Goal: Task Accomplishment & Management: Manage account settings

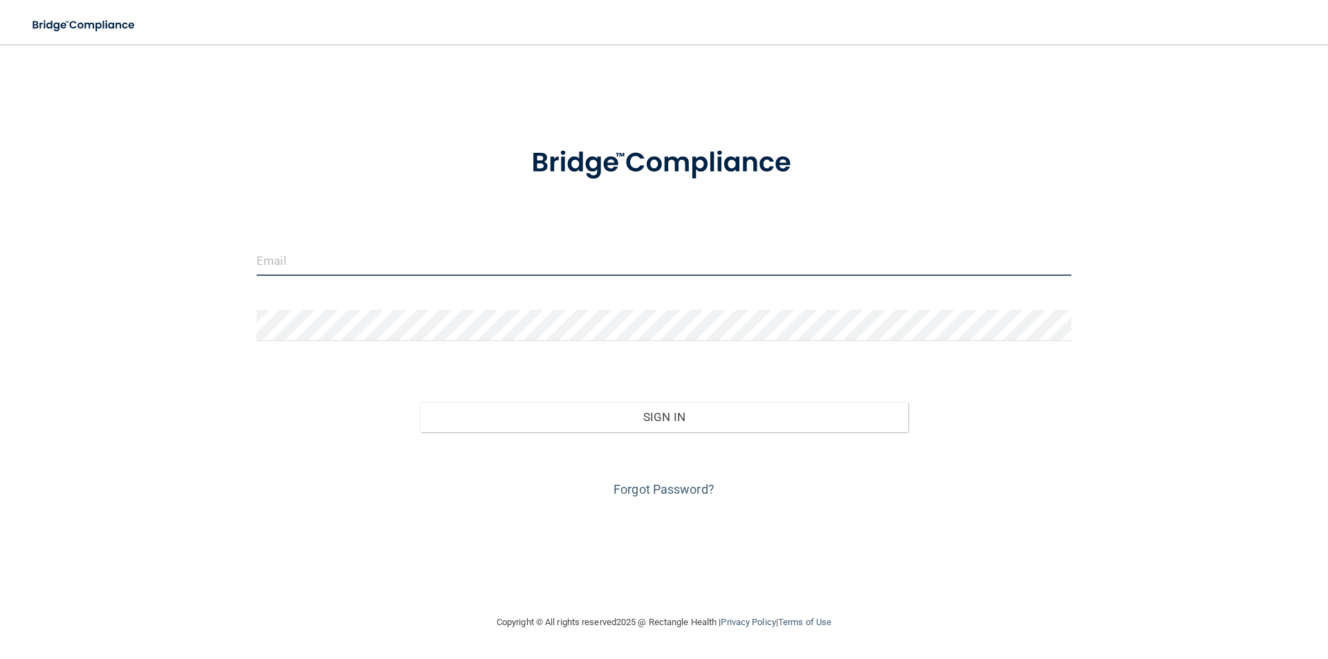
click at [410, 261] on input "email" at bounding box center [664, 260] width 815 height 31
click at [349, 275] on input "email" at bounding box center [664, 260] width 815 height 31
click at [336, 257] on input "email" at bounding box center [664, 260] width 815 height 31
type input "k"
type input "K"
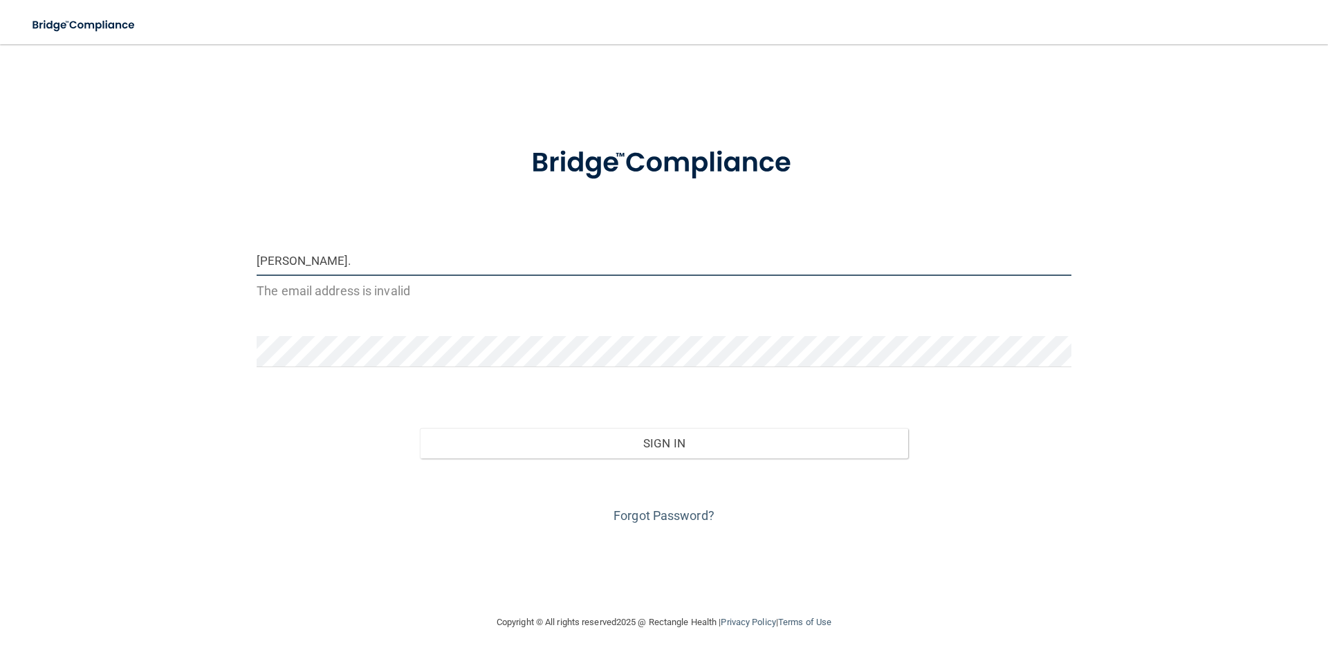
click at [261, 259] on input "[PERSON_NAME]." at bounding box center [664, 260] width 815 height 31
click at [306, 263] on input "[PERSON_NAME]." at bounding box center [664, 260] width 815 height 31
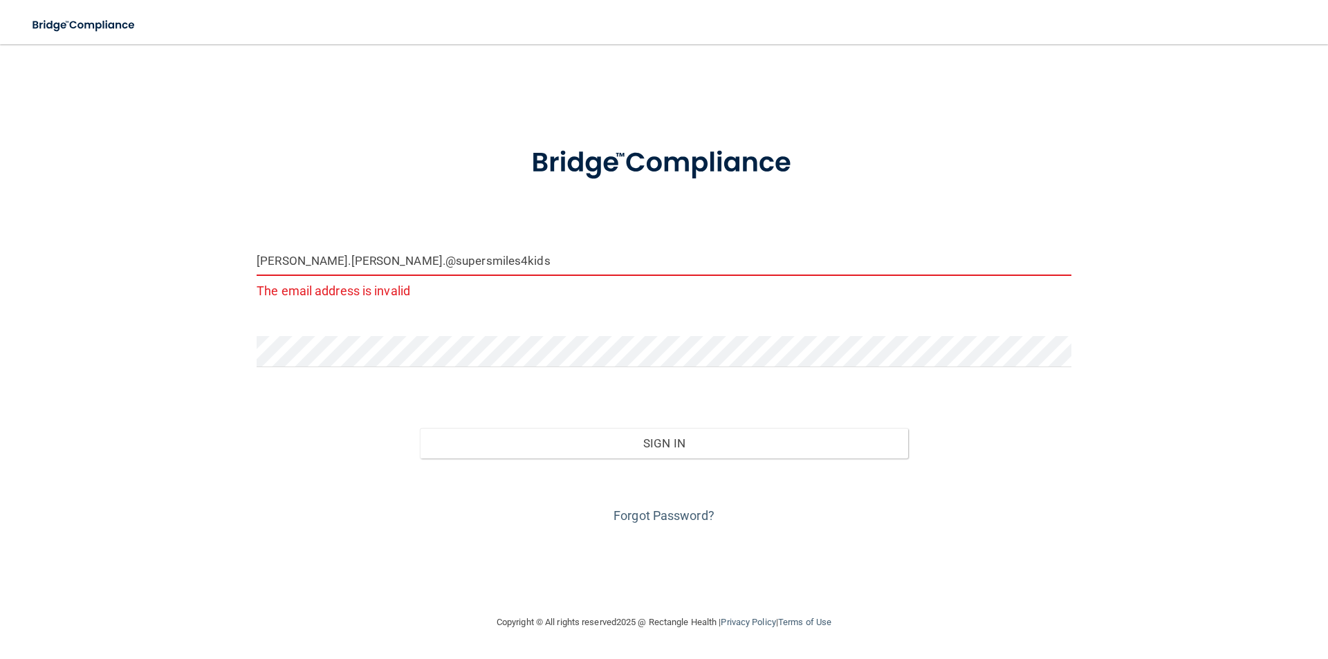
click at [262, 266] on input "[PERSON_NAME].[PERSON_NAME].@supersmiles4kids" at bounding box center [664, 260] width 815 height 31
click at [299, 259] on input "[PERSON_NAME].[PERSON_NAME].@supersmiles4kids" at bounding box center [664, 260] width 815 height 31
click at [446, 262] on input "[PERSON_NAME].uchanan.@supersmiles4kids" at bounding box center [664, 260] width 815 height 31
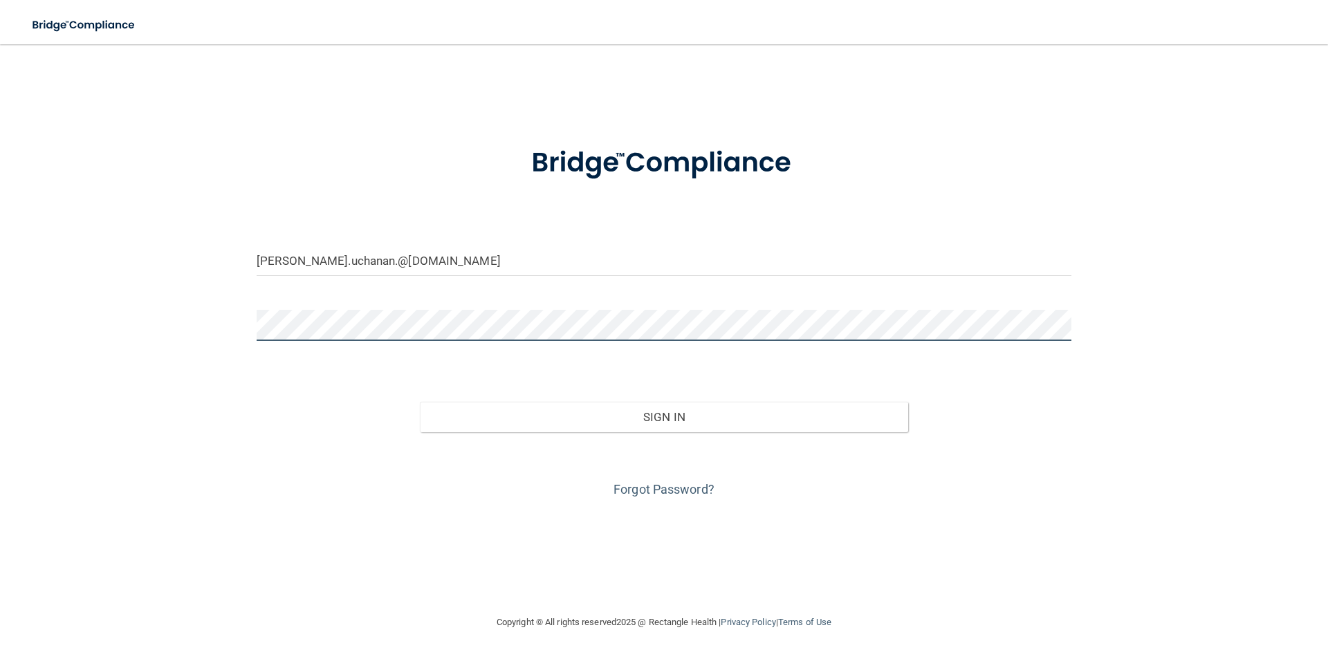
click at [420, 402] on button "Sign In" at bounding box center [664, 417] width 489 height 30
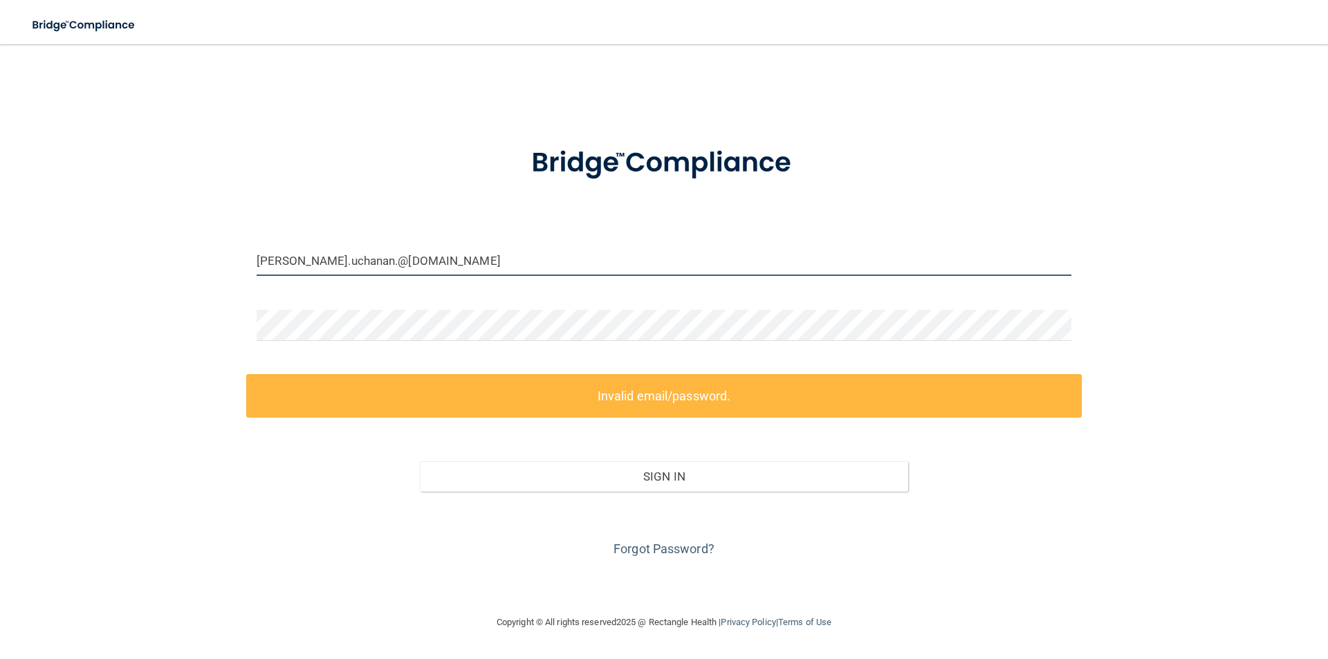
click at [293, 263] on input "[PERSON_NAME].uchanan.@[DOMAIN_NAME]" at bounding box center [664, 260] width 815 height 31
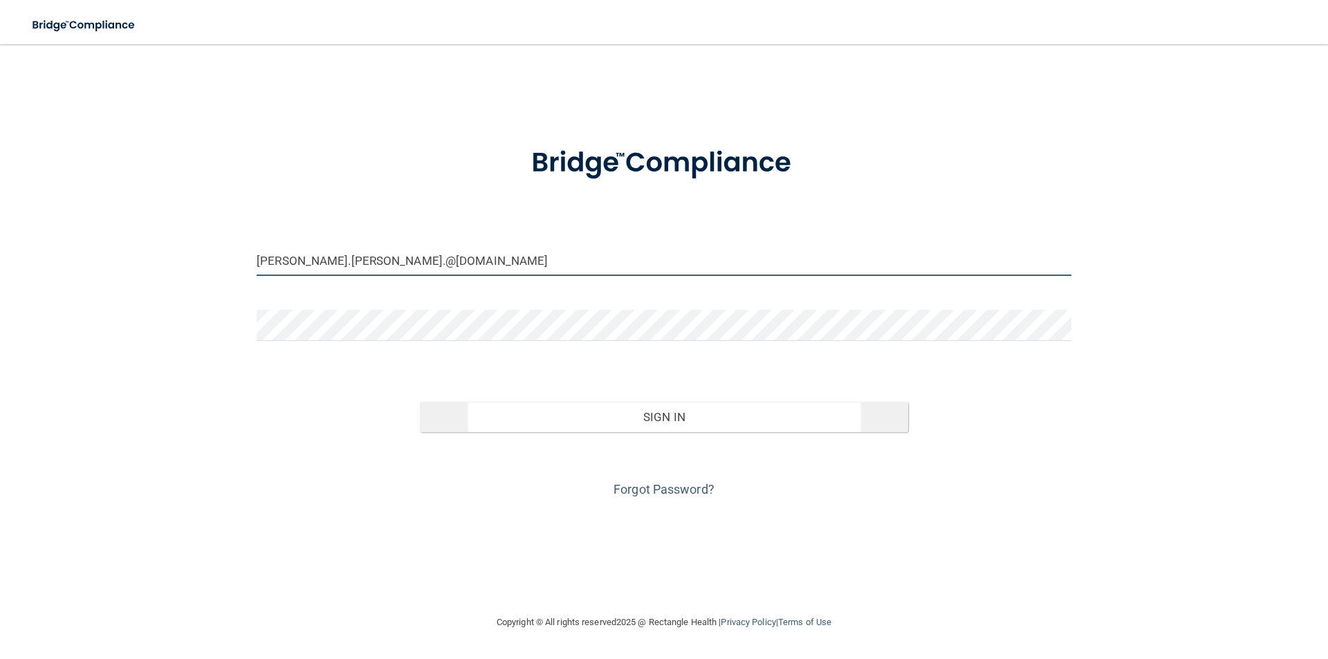
type input "[PERSON_NAME].[PERSON_NAME].@[DOMAIN_NAME]"
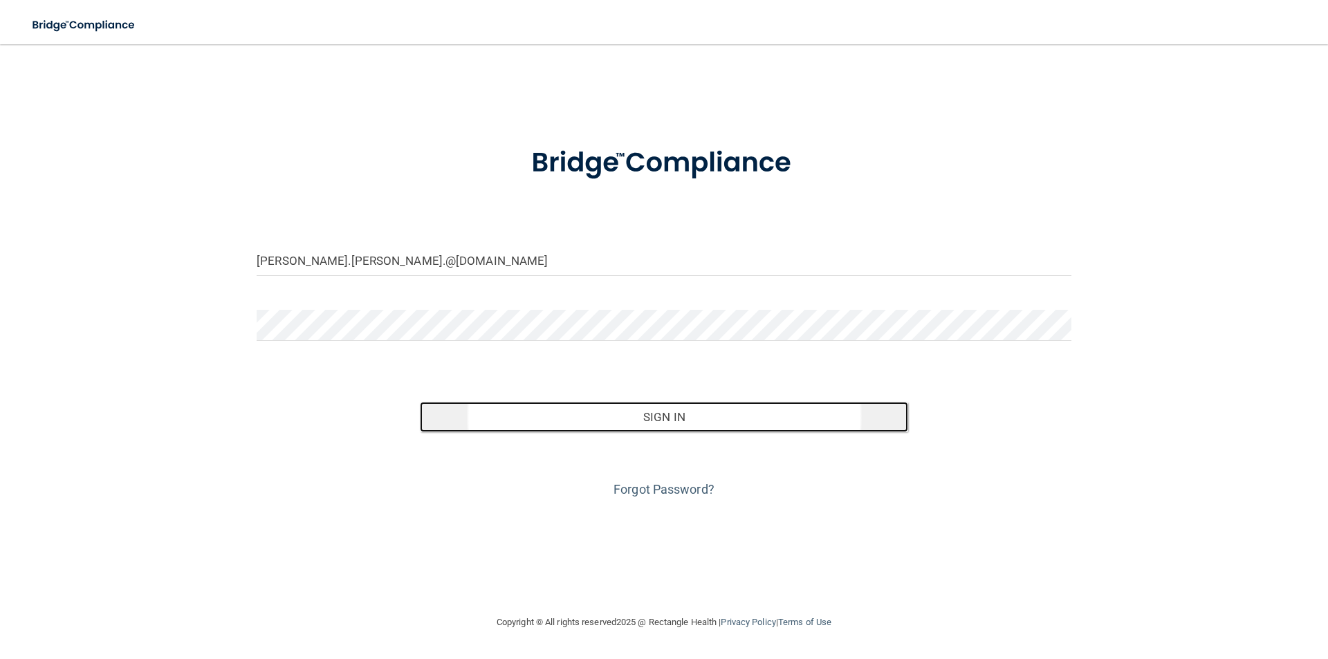
click at [737, 419] on button "Sign In" at bounding box center [664, 417] width 489 height 30
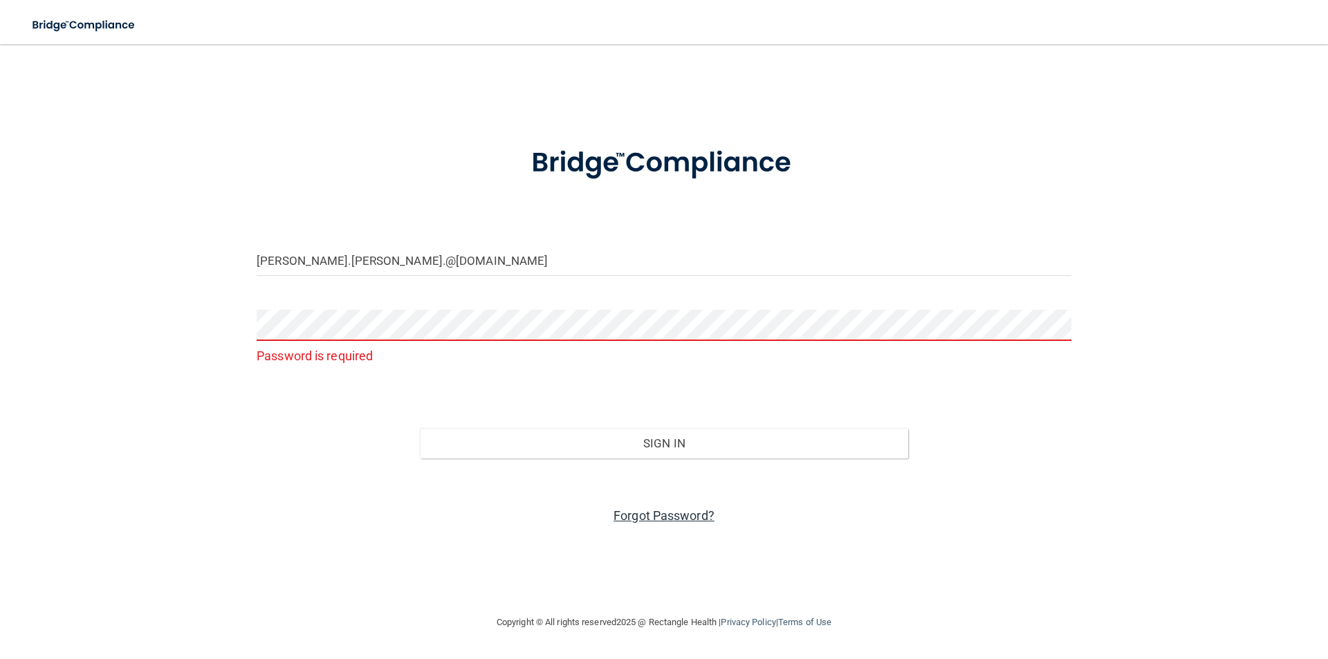
click at [701, 514] on link "Forgot Password?" at bounding box center [663, 515] width 101 height 15
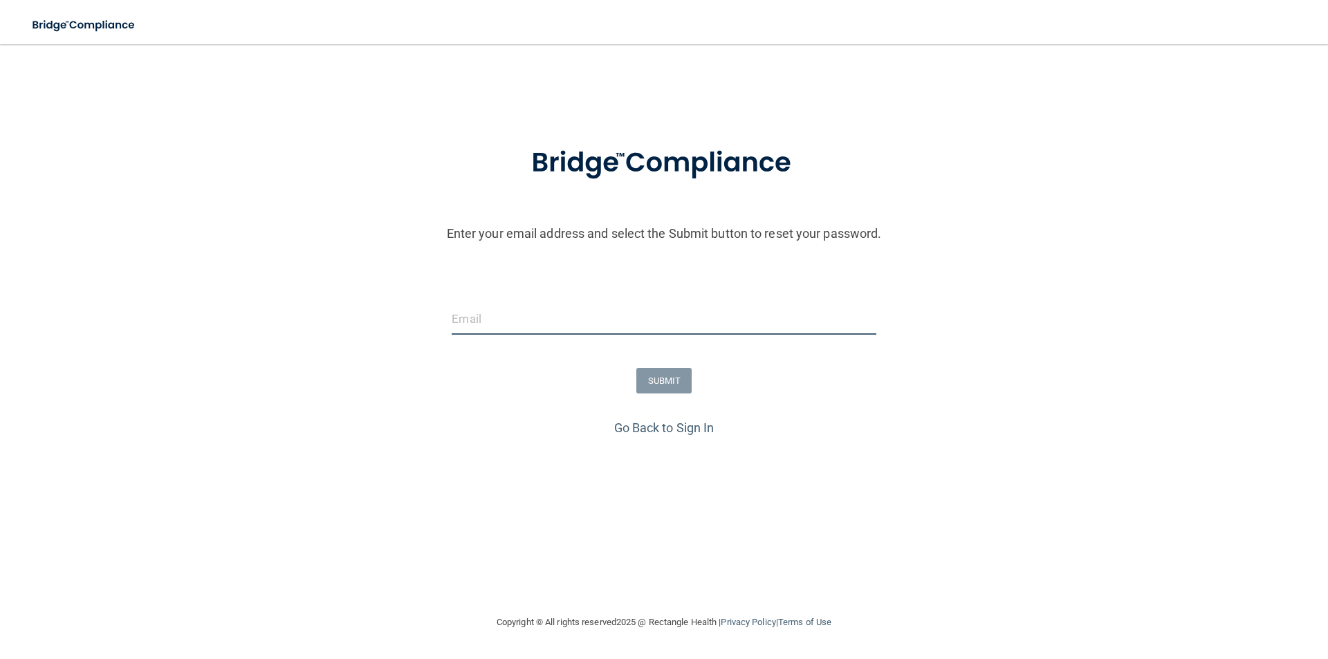
click at [593, 324] on input "email" at bounding box center [664, 319] width 424 height 31
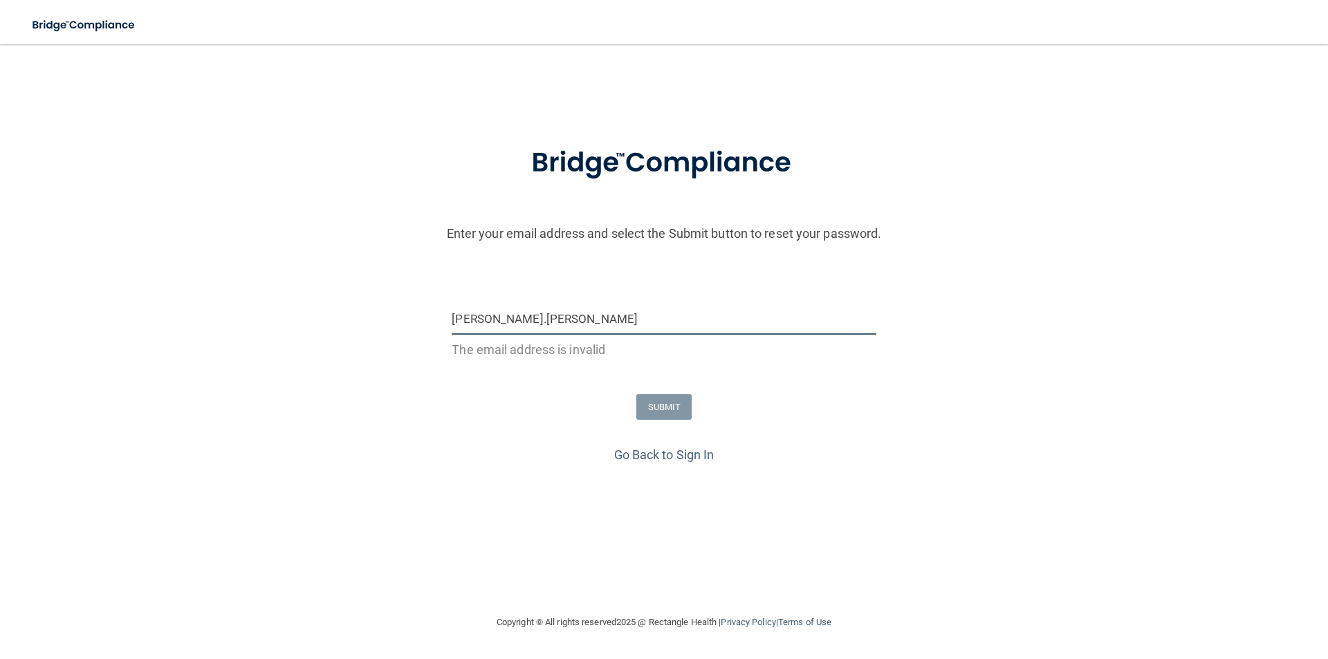
type input "[PERSON_NAME].[PERSON_NAME].@[DOMAIN_NAME]"
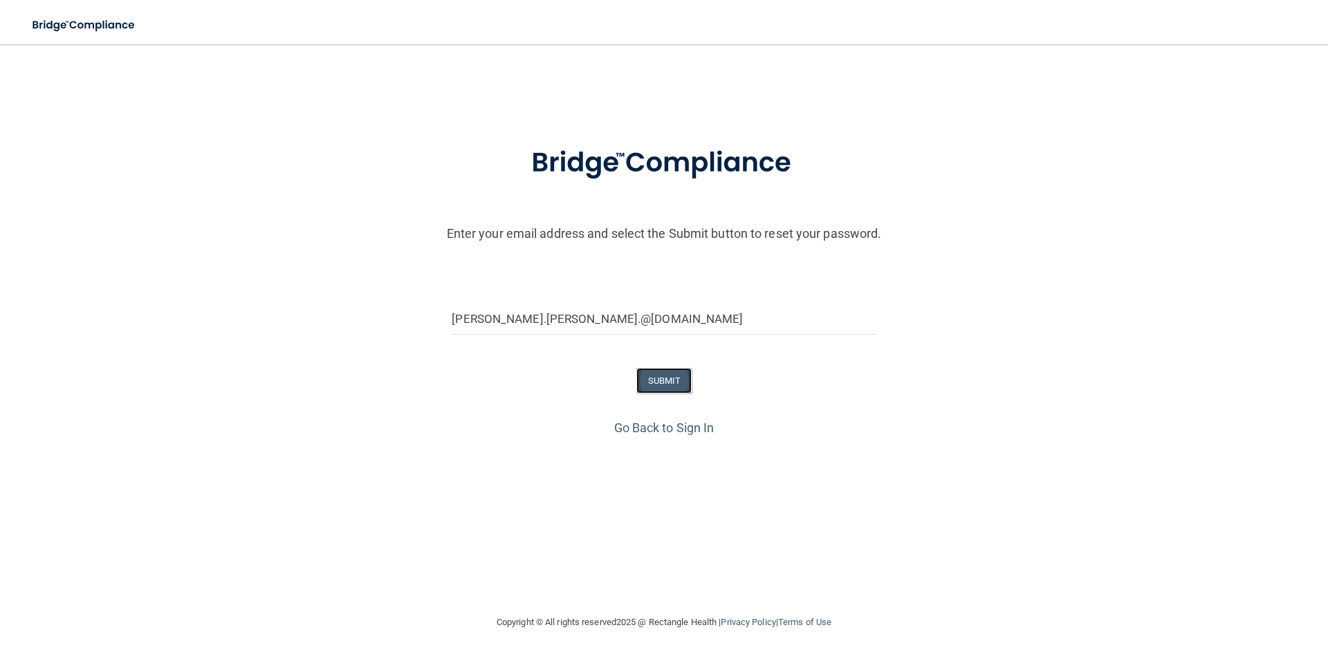
click at [688, 385] on button "SUBMIT" at bounding box center [664, 381] width 56 height 26
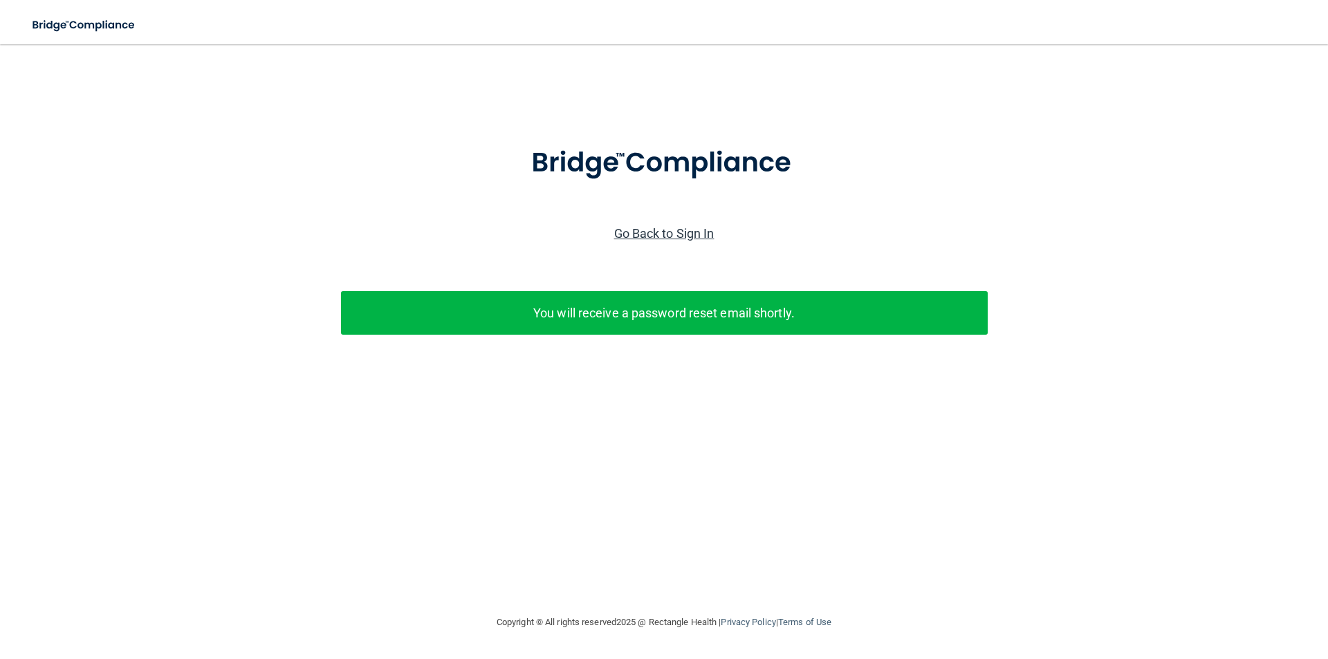
click at [703, 232] on link "Go Back to Sign In" at bounding box center [664, 233] width 100 height 15
